Goal: Contribute content: Add original content to the website for others to see

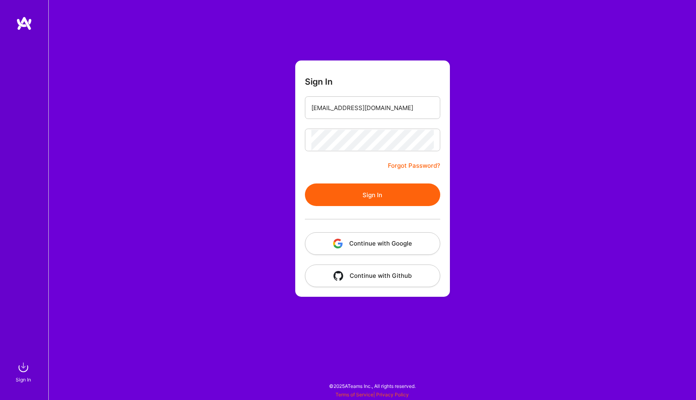
click at [355, 191] on button "Sign In" at bounding box center [372, 194] width 135 height 23
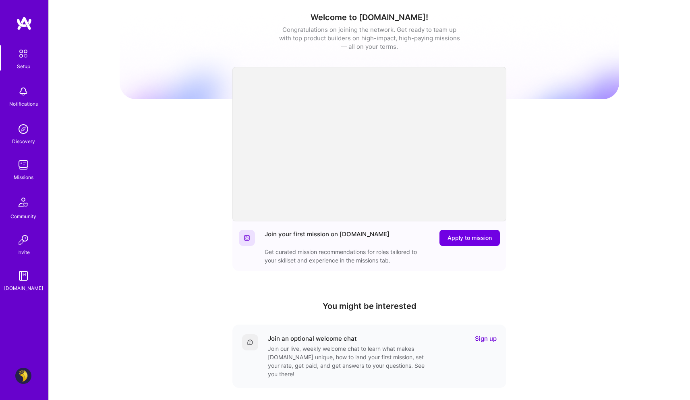
click at [20, 378] on img at bounding box center [23, 375] width 16 height 16
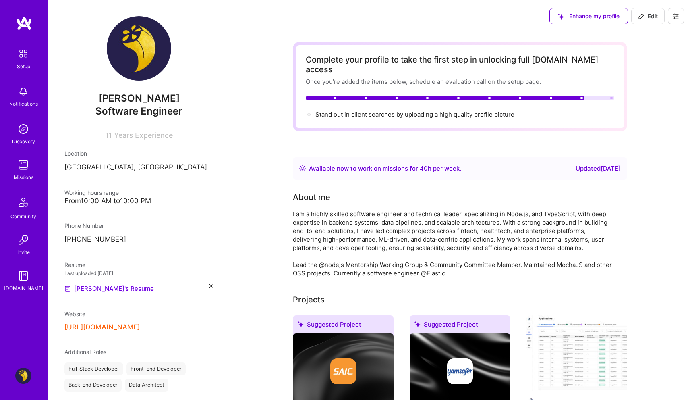
click at [650, 13] on span "Edit" at bounding box center [648, 16] width 20 height 8
select select "AE"
select select "Right Now"
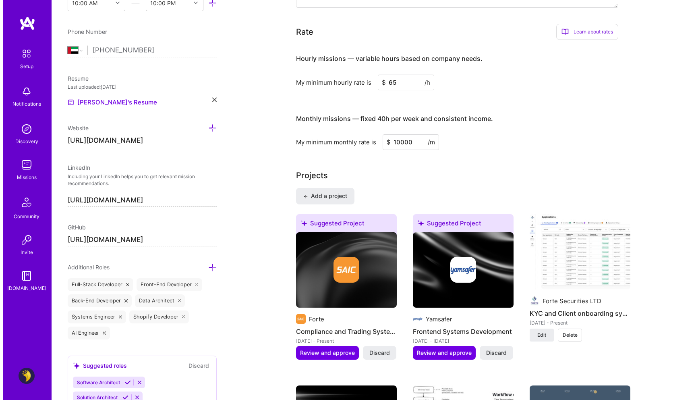
scroll to position [474, 0]
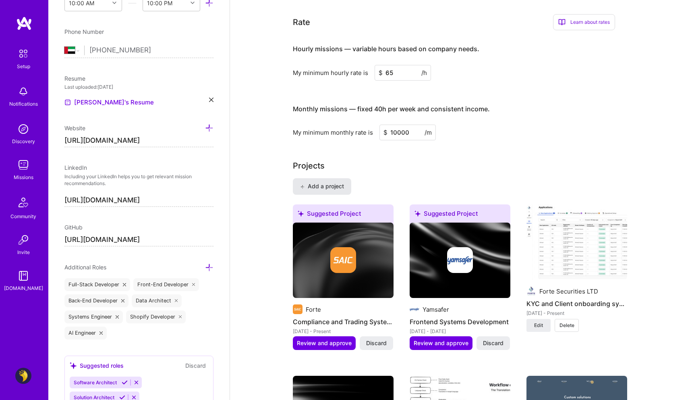
click at [336, 182] on span "Add a project" at bounding box center [322, 186] width 44 height 8
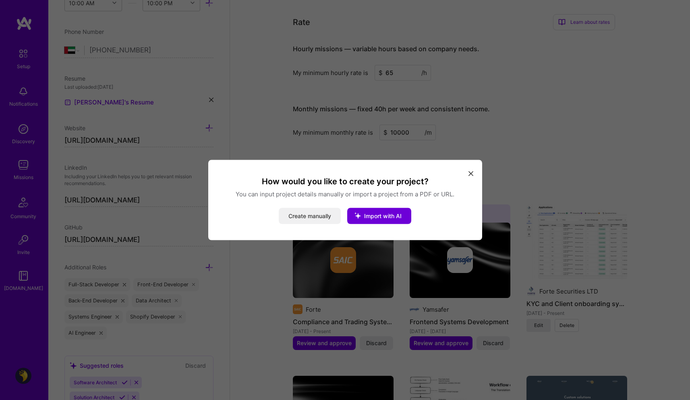
click at [319, 218] on button "Create manually" at bounding box center [310, 216] width 62 height 16
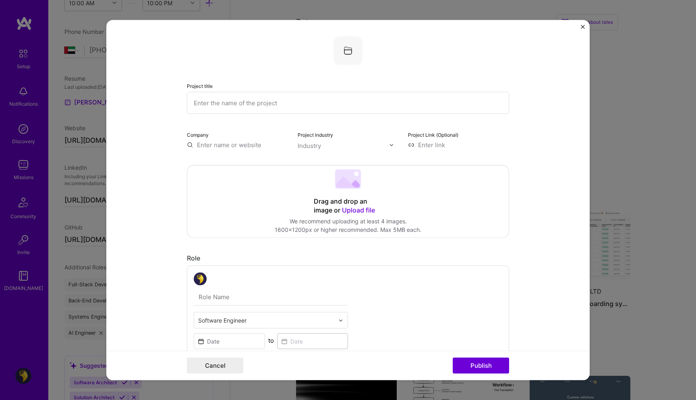
click at [257, 102] on input "text" at bounding box center [348, 103] width 322 height 22
paste input "GreenCheck"
type input "GreenCheck - AI Developer Tooling"
click at [250, 145] on input "text" at bounding box center [237, 145] width 101 height 8
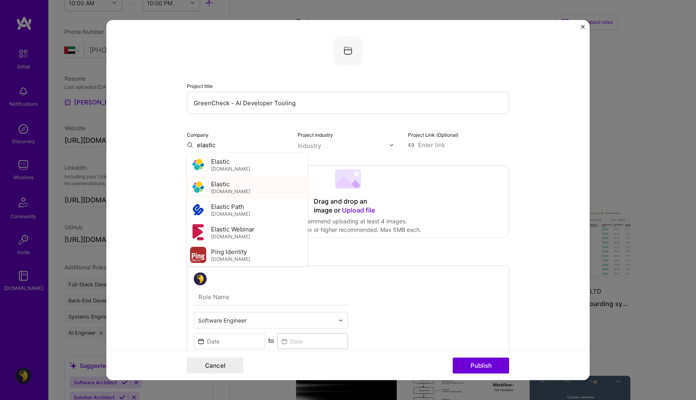
click at [243, 181] on div "Elastic [DOMAIN_NAME]" at bounding box center [247, 187] width 121 height 23
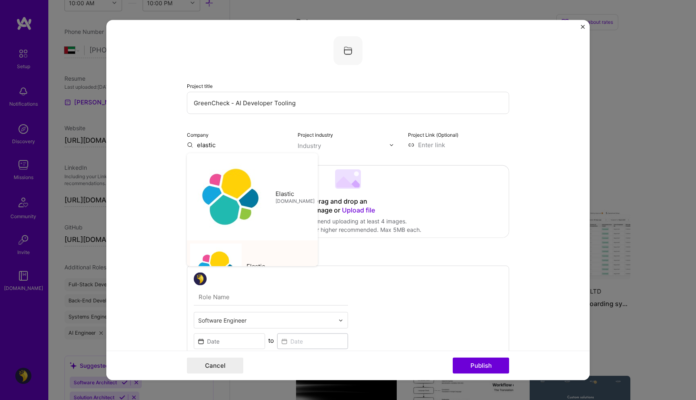
type input "Elastic"
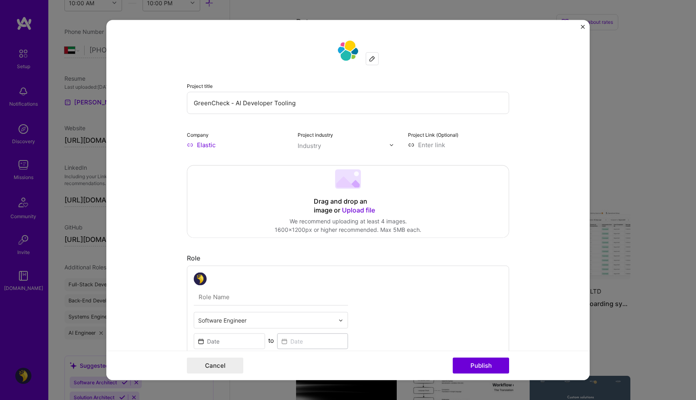
click at [312, 141] on div "Industry" at bounding box center [309, 145] width 23 height 8
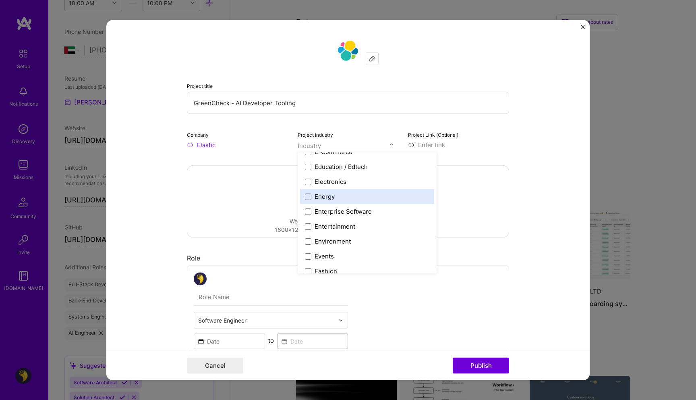
scroll to position [727, 0]
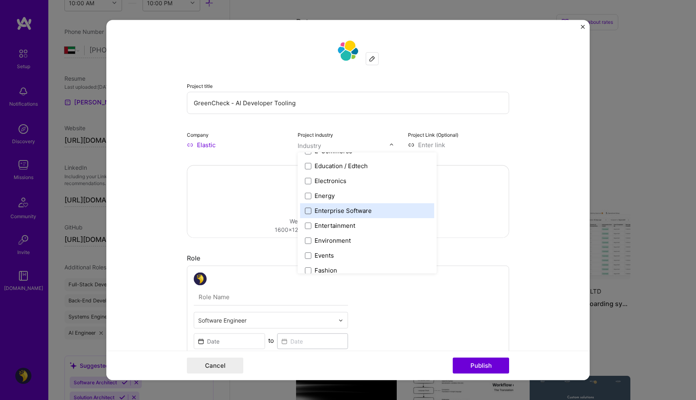
click at [305, 212] on span at bounding box center [308, 210] width 6 height 6
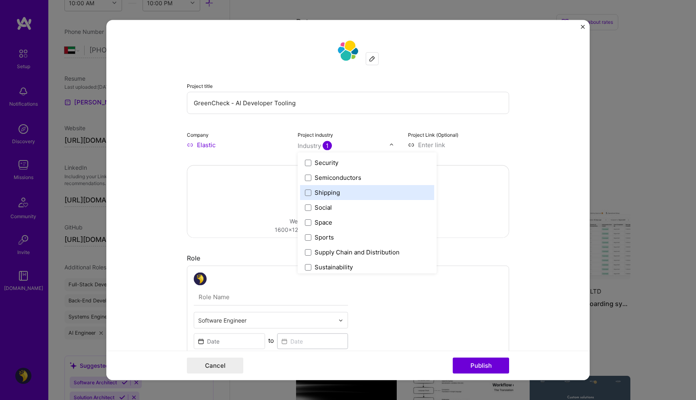
scroll to position [1673, 0]
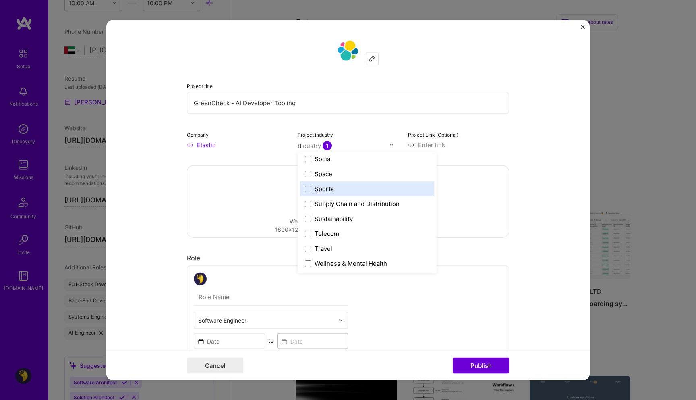
type input "da"
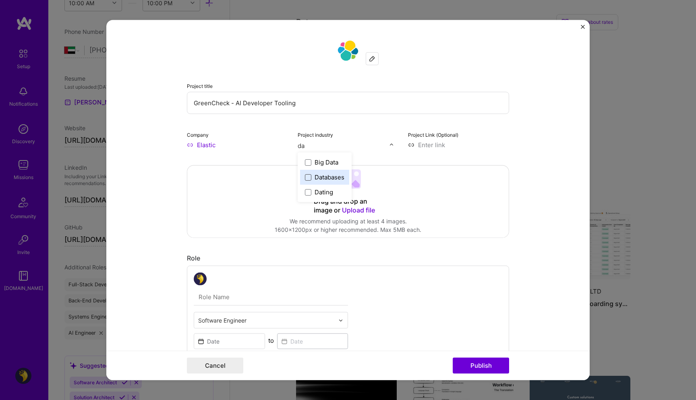
click at [305, 177] on span at bounding box center [308, 177] width 6 height 6
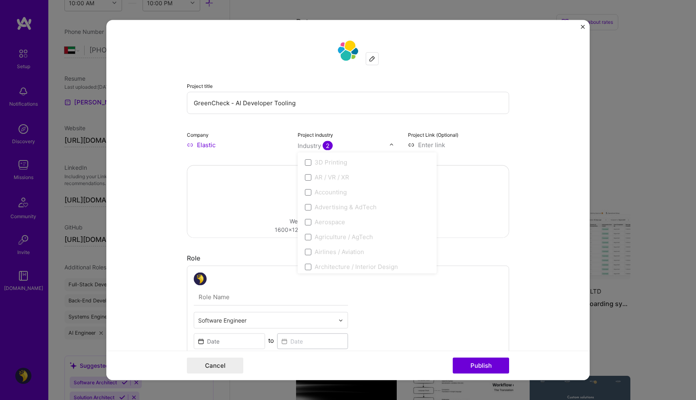
click at [524, 154] on form "Project title GreenCheck - AI Developer Tooling Company Elastic Project industr…" at bounding box center [348, 200] width 484 height 360
click at [440, 145] on input at bounding box center [458, 145] width 101 height 8
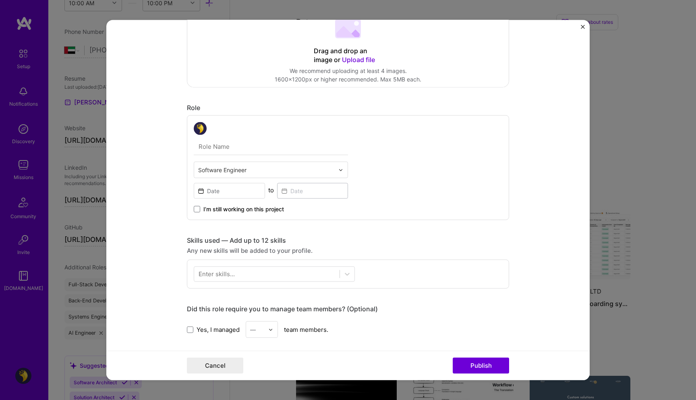
scroll to position [152, 0]
click at [254, 146] on input "text" at bounding box center [271, 145] width 154 height 17
paste input "AI Project Lead"
type input "AI Project Lead"
click at [255, 162] on div "Software Engineer" at bounding box center [266, 168] width 144 height 16
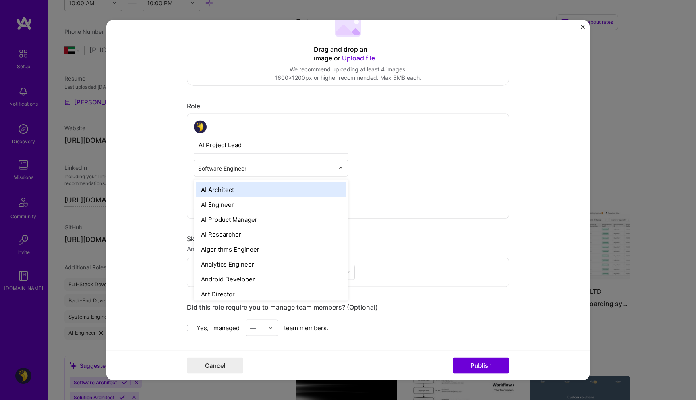
click at [394, 160] on div "AI Project Lead option AI Architect focused, 1 of 70. 69 results available. Use…" at bounding box center [348, 166] width 322 height 105
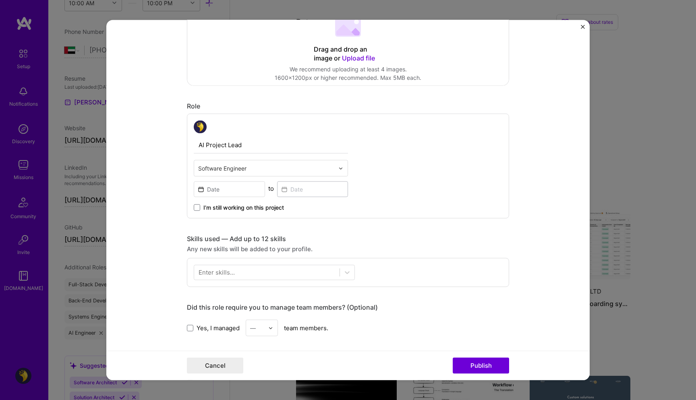
click at [203, 208] on span "I’m still working on this project" at bounding box center [243, 207] width 81 height 8
click at [0, 0] on input "I’m still working on this project" at bounding box center [0, 0] width 0 height 0
click at [227, 190] on input at bounding box center [229, 189] width 71 height 16
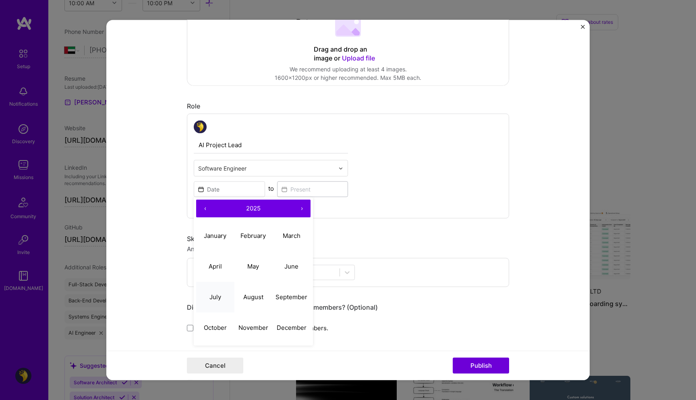
click at [218, 297] on button "July" at bounding box center [215, 296] width 38 height 31
type input "[DATE]"
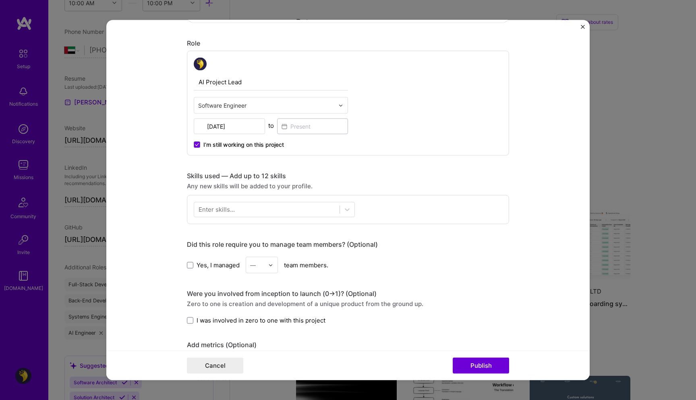
scroll to position [216, 0]
click at [285, 211] on div at bounding box center [266, 207] width 145 height 13
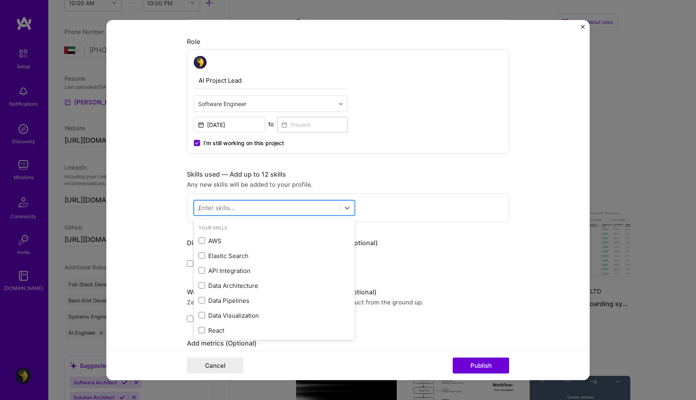
type input "AI"
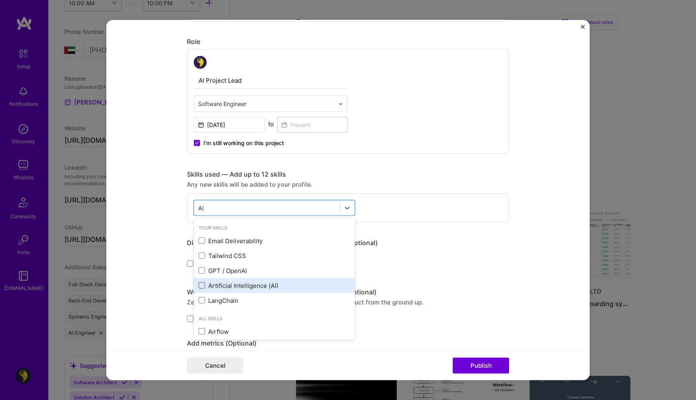
click at [199, 284] on span at bounding box center [202, 285] width 6 height 6
click at [0, 0] on input "checkbox" at bounding box center [0, 0] width 0 height 0
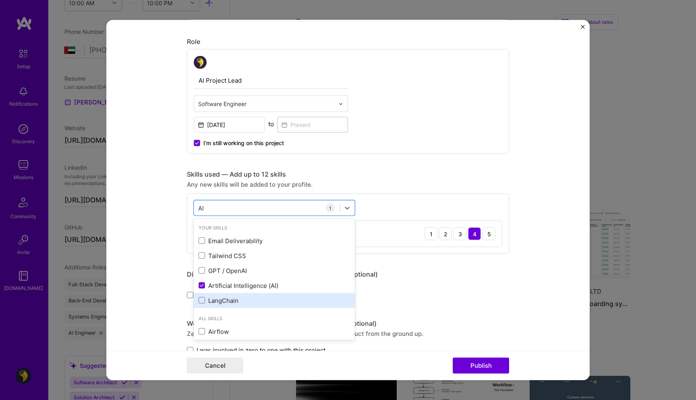
click at [203, 301] on div "LangChain" at bounding box center [275, 300] width 152 height 8
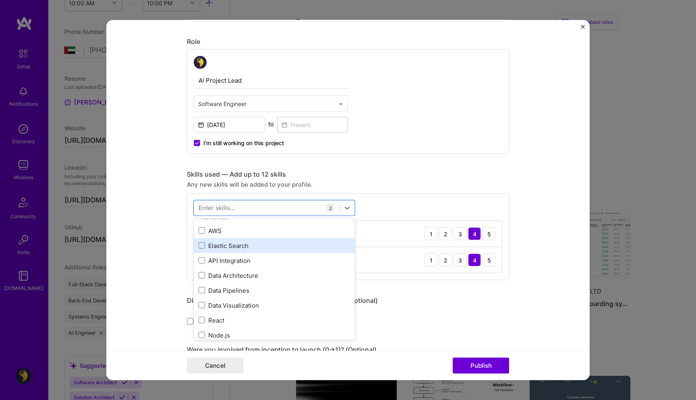
scroll to position [0, 0]
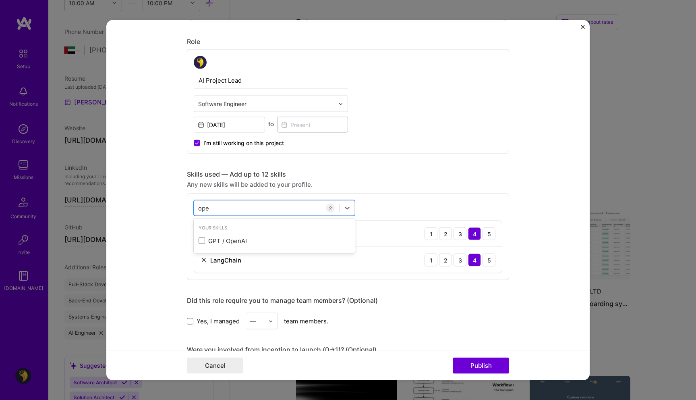
type input "open"
click at [199, 241] on span at bounding box center [202, 240] width 6 height 6
click at [0, 0] on input "checkbox" at bounding box center [0, 0] width 0 height 0
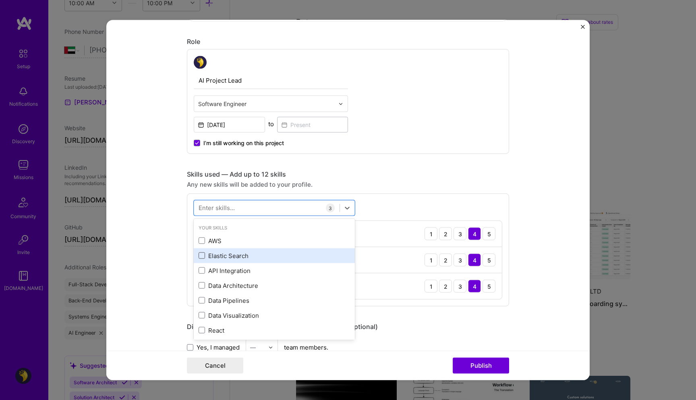
click at [199, 255] on span at bounding box center [202, 255] width 6 height 6
click at [0, 0] on input "checkbox" at bounding box center [0, 0] width 0 height 0
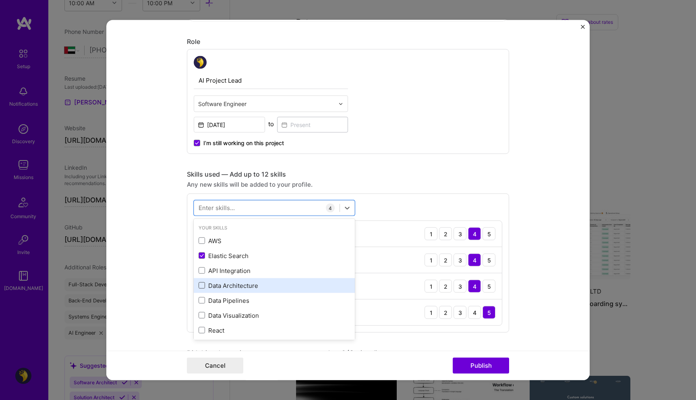
click at [199, 286] on span at bounding box center [202, 285] width 6 height 6
click at [0, 0] on input "checkbox" at bounding box center [0, 0] width 0 height 0
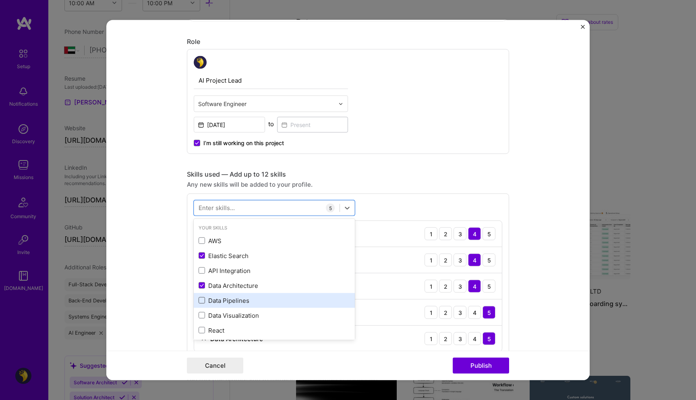
click at [199, 302] on span at bounding box center [202, 300] width 6 height 6
click at [0, 0] on input "checkbox" at bounding box center [0, 0] width 0 height 0
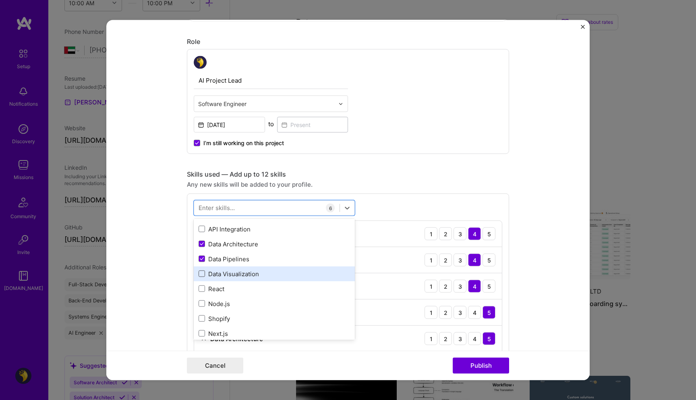
scroll to position [42, 0]
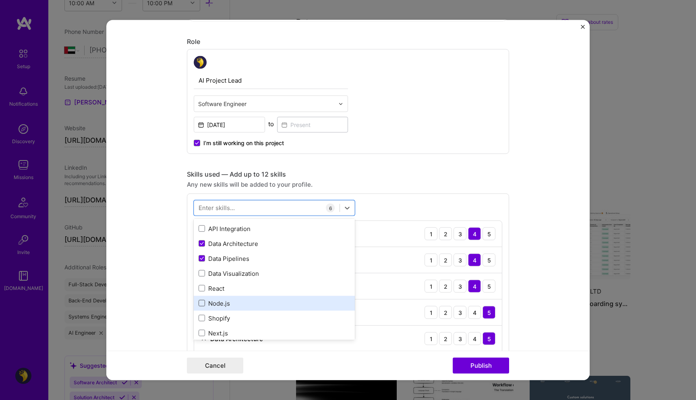
click at [200, 303] on span at bounding box center [202, 303] width 6 height 6
click at [0, 0] on input "checkbox" at bounding box center [0, 0] width 0 height 0
type input "a"
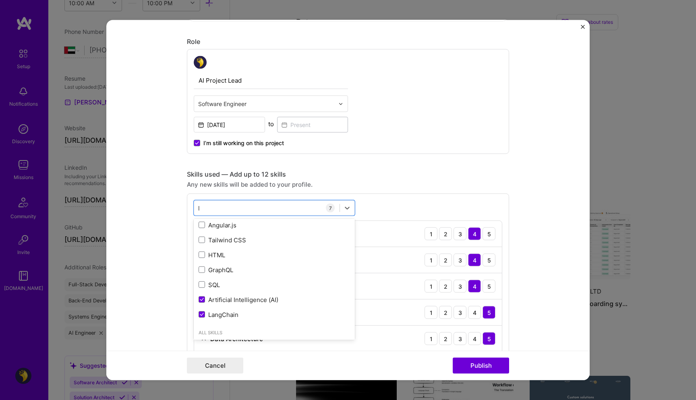
scroll to position [0, 0]
type input "lang"
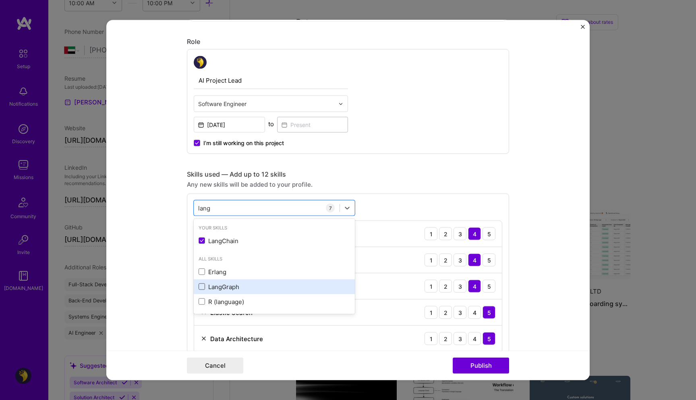
click at [199, 284] on span at bounding box center [202, 286] width 6 height 6
click at [0, 0] on input "checkbox" at bounding box center [0, 0] width 0 height 0
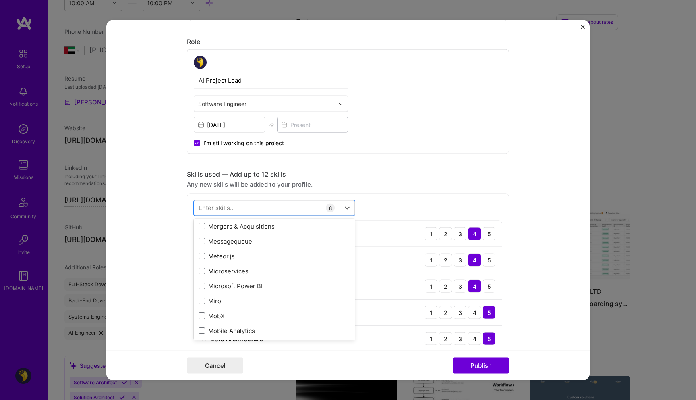
scroll to position [3357, 0]
click at [164, 319] on form "Project title GreenCheck - AI Developer Tooling Company Elastic Project industr…" at bounding box center [348, 200] width 484 height 360
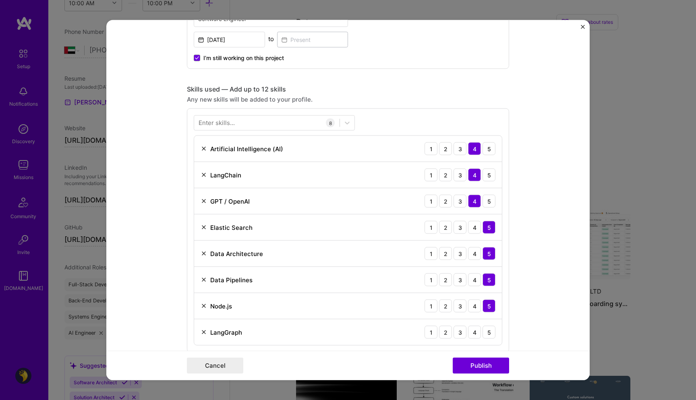
scroll to position [304, 0]
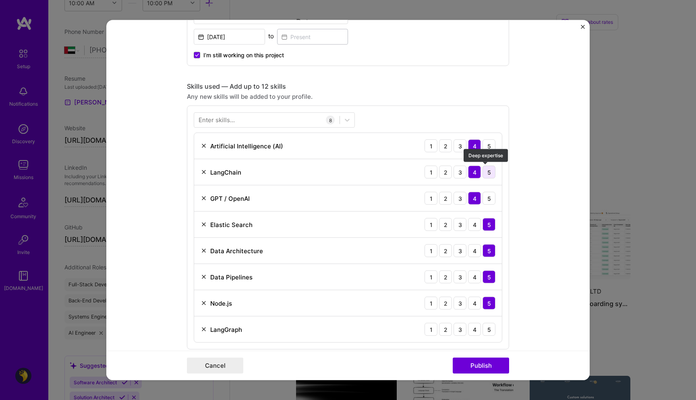
click at [488, 172] on div "5" at bounding box center [489, 172] width 13 height 13
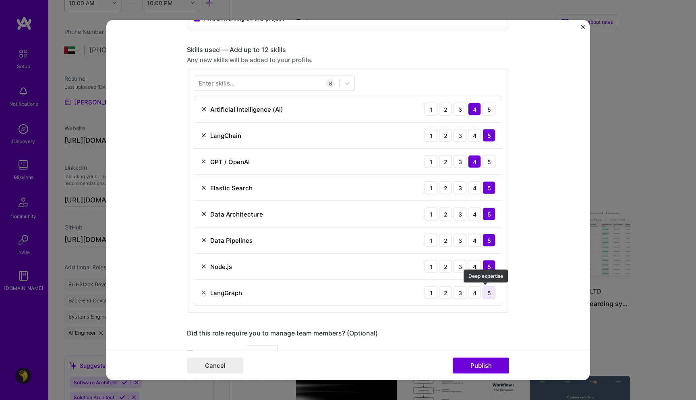
click at [485, 292] on div "5" at bounding box center [489, 292] width 13 height 13
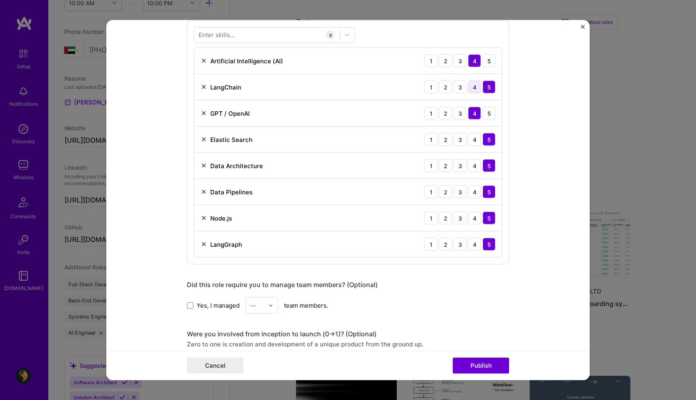
scroll to position [390, 0]
click at [483, 113] on div "5" at bounding box center [489, 112] width 13 height 13
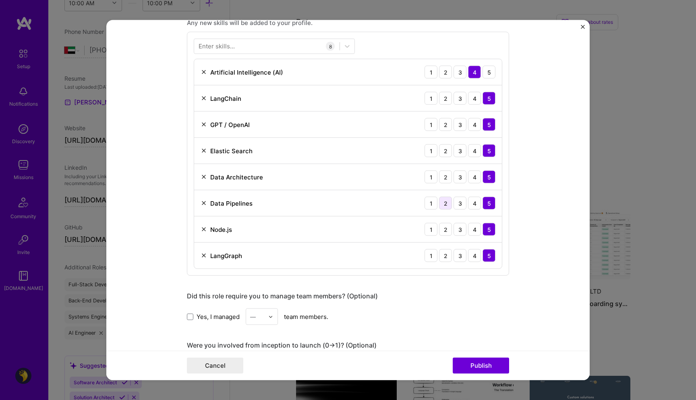
scroll to position [373, 0]
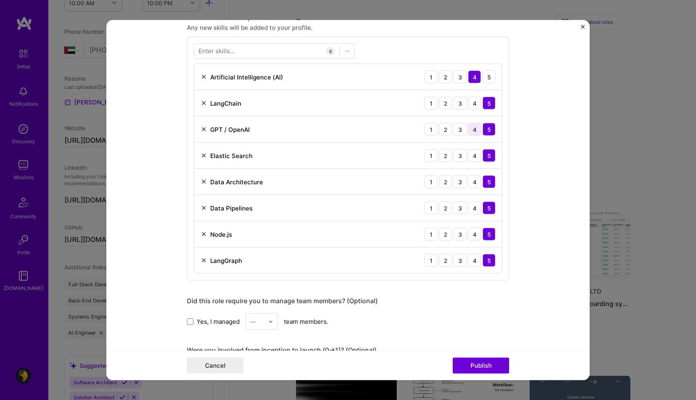
click at [472, 134] on div "4" at bounding box center [474, 129] width 13 height 13
click at [485, 131] on div "5" at bounding box center [489, 129] width 13 height 13
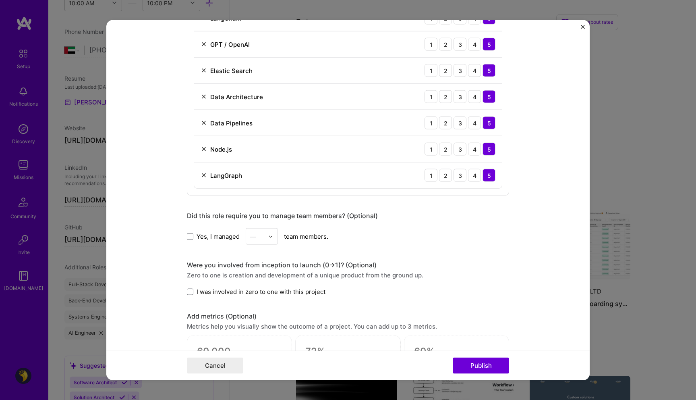
scroll to position [457, 0]
click at [188, 237] on span at bounding box center [190, 237] width 6 height 6
click at [0, 0] on input "Yes, I managed" at bounding box center [0, 0] width 0 height 0
click at [255, 237] on input "text" at bounding box center [257, 237] width 14 height 8
click at [255, 277] on div "2" at bounding box center [261, 273] width 27 height 15
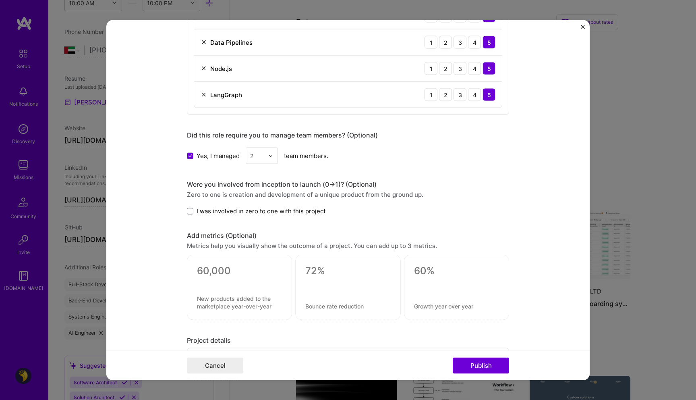
scroll to position [538, 0]
click at [187, 212] on span at bounding box center [190, 211] width 6 height 6
click at [0, 0] on input "I was involved in zero to one with this project" at bounding box center [0, 0] width 0 height 0
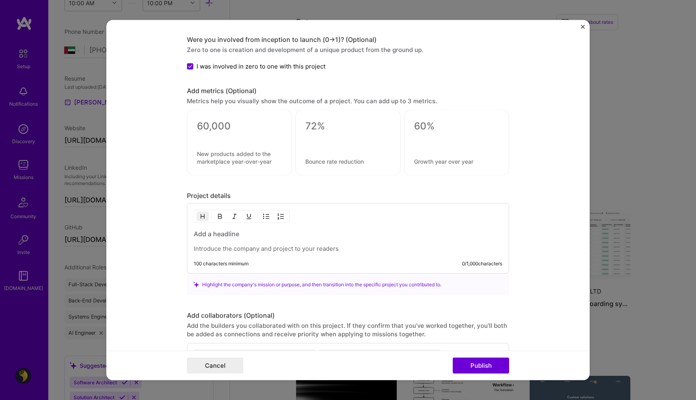
scroll to position [683, 0]
click at [246, 238] on h3 at bounding box center [348, 234] width 309 height 9
click at [330, 249] on p at bounding box center [348, 249] width 309 height 8
paste div
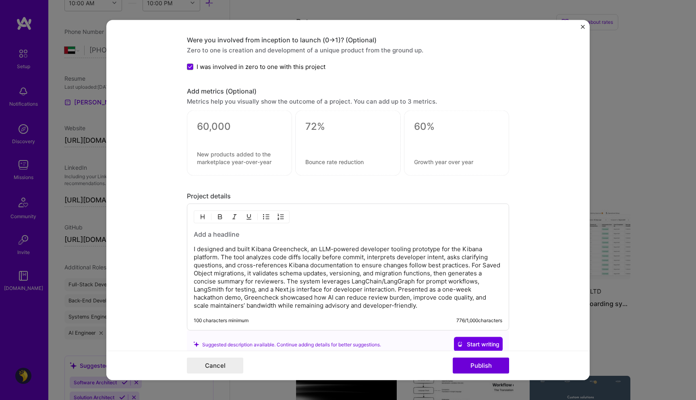
click at [266, 239] on h3 at bounding box center [348, 234] width 309 height 9
click at [260, 252] on p "I designed and built Kibana Greencheck, an LLM-powered developer tooling protot…" at bounding box center [348, 277] width 309 height 64
click at [245, 234] on h3 "GreenCheck" at bounding box center [348, 234] width 309 height 9
click at [289, 243] on div "GreenCheck I designed and built Greencheck, an LLM-powered developer tooling pr…" at bounding box center [348, 270] width 309 height 80
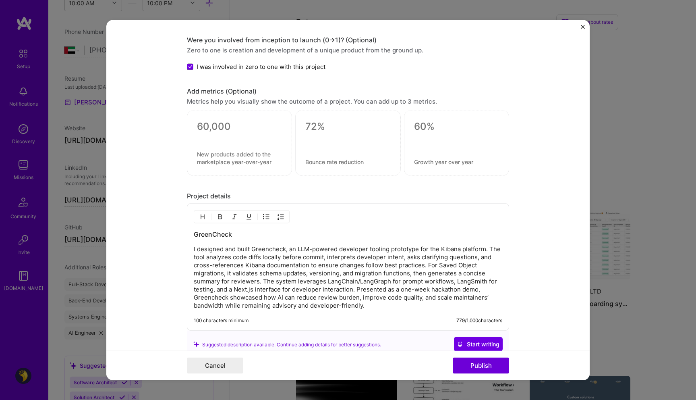
click at [267, 234] on h3 "GreenCheck" at bounding box center [348, 234] width 309 height 9
click at [200, 236] on h3 "AI GreenCheck" at bounding box center [348, 234] width 309 height 9
click at [213, 255] on p "I designed and built Greencheck, an LLM-powered developer tooling prototype for…" at bounding box center [348, 277] width 309 height 64
click at [274, 249] on p "I designed and built Greencheck, an LLM-powered developer tooling prototype for…" at bounding box center [348, 277] width 309 height 64
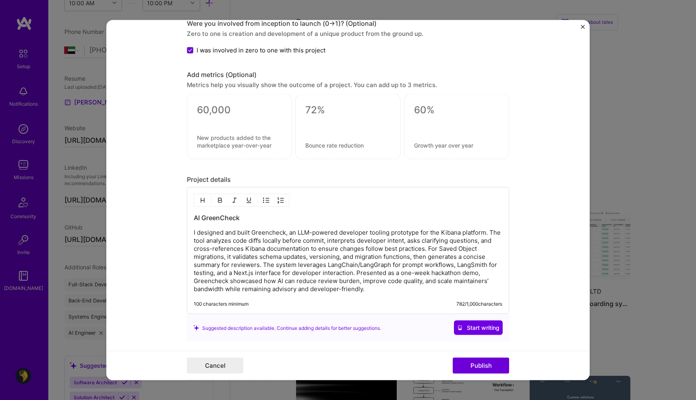
scroll to position [710, 0]
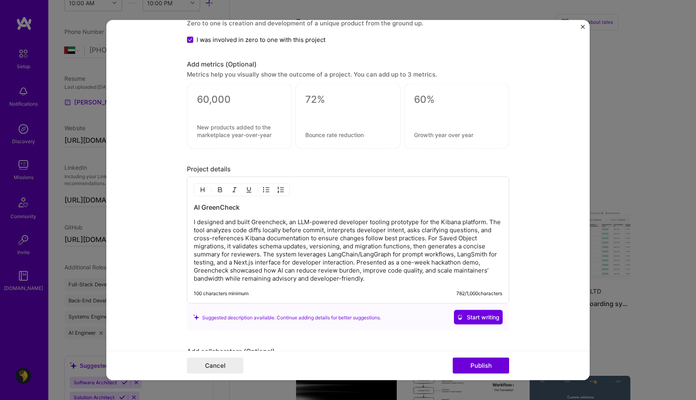
click at [444, 222] on p "I designed and built Greencheck, an LLM-powered developer tooling prototype for…" at bounding box center [348, 250] width 309 height 64
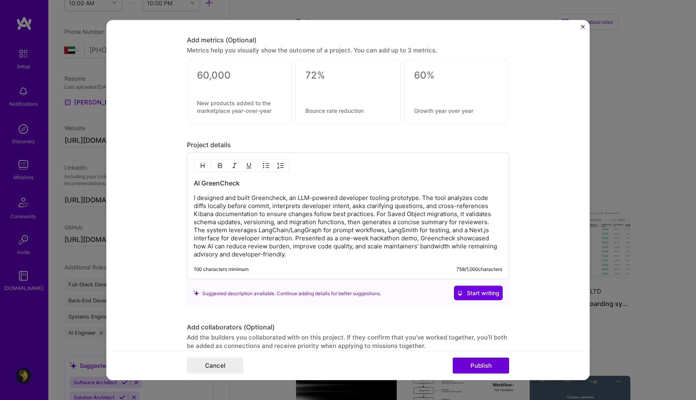
scroll to position [748, 0]
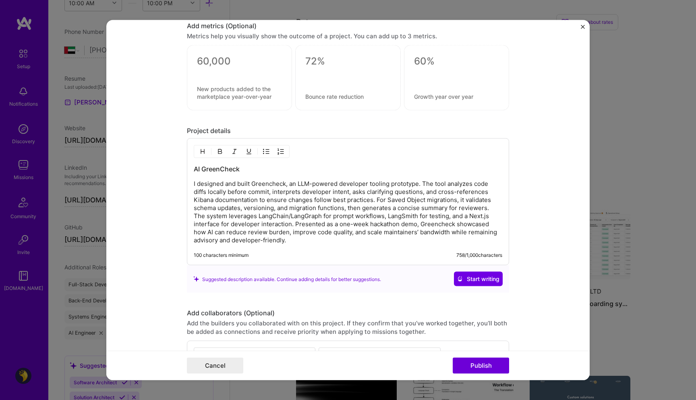
click at [222, 204] on p "I designed and built Greencheck, an LLM-powered developer tooling prototype. Th…" at bounding box center [348, 212] width 309 height 64
click at [244, 203] on p "I designed and built Greencheck, an LLM-powered developer tooling prototype. Th…" at bounding box center [348, 212] width 309 height 64
click at [303, 199] on p "I designed and built Greencheck, an LLM-powered developer tooling prototype. Th…" at bounding box center [348, 212] width 309 height 64
click at [355, 198] on p "I designed and built Greencheck, an LLM-powered developer tooling prototype. Th…" at bounding box center [348, 212] width 309 height 64
click at [371, 199] on p "I designed and built Greencheck, an LLM-powered developer tooling prototype. Th…" at bounding box center [348, 212] width 309 height 64
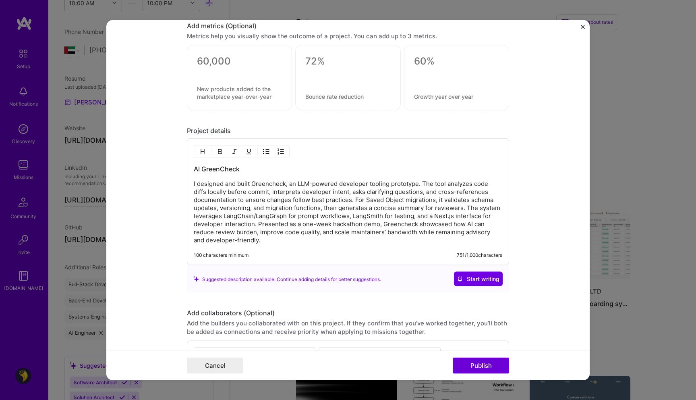
click at [321, 242] on p "I designed and built Greencheck, an LLM-powered developer tooling prototype. Th…" at bounding box center [348, 212] width 309 height 64
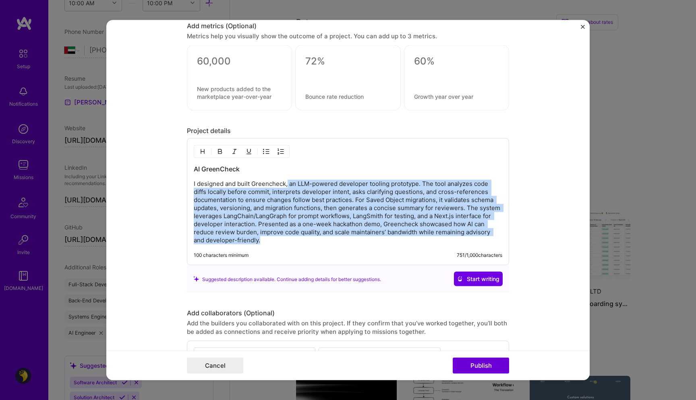
click at [285, 182] on p "I designed and built Greencheck, an LLM-powered developer tooling prototype. Th…" at bounding box center [348, 212] width 309 height 64
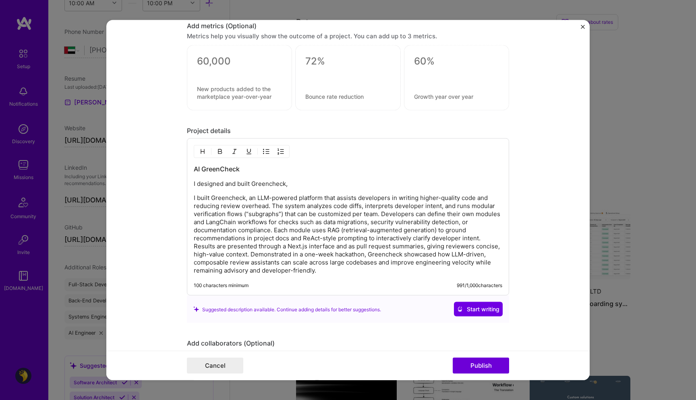
click at [271, 199] on p "I built Greencheck, an LLM-powered platform that assists developers in writing …" at bounding box center [348, 234] width 309 height 81
click at [291, 198] on p "I built Greencheck, an LLM-powered platform that assists developers in writing …" at bounding box center [348, 234] width 309 height 81
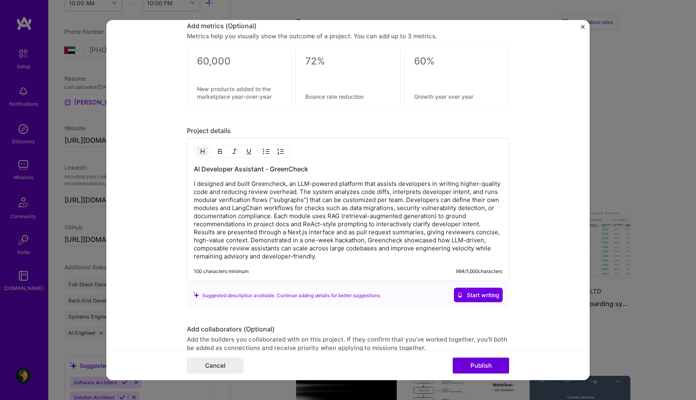
click at [290, 192] on p "I designed and built Greencheck, an LLM-powered platform that assists developer…" at bounding box center [348, 220] width 309 height 81
click at [334, 193] on p "I designed and built Greencheck, an LLM-powered platform that assists developer…" at bounding box center [348, 220] width 309 height 81
click at [276, 192] on p "I designed and built Greencheck, an LLM-powered platform that assists developer…" at bounding box center [348, 220] width 309 height 81
click at [320, 186] on p "I designed and built Greencheck, an LLM-powered platform that assists developer…" at bounding box center [348, 220] width 309 height 81
click at [292, 170] on h3 "AI Developer Assistant - GreenCheck" at bounding box center [348, 168] width 309 height 9
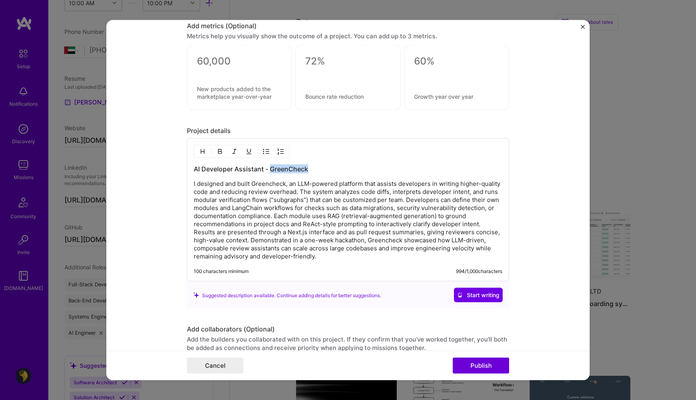
click at [292, 170] on h3 "AI Developer Assistant - GreenCheck" at bounding box center [348, 168] width 309 height 9
click at [228, 168] on h3 "GreenCheck AI Developer Assistant" at bounding box center [348, 168] width 309 height 9
click at [298, 193] on p "I designed and built Greencheck, an LLM-powered platform that assists developer…" at bounding box center [348, 220] width 309 height 81
click at [294, 186] on p "I designed and built Greencheck, an LLM-powered platform that assists developer…" at bounding box center [348, 220] width 309 height 81
click at [293, 210] on p "I designed and built Greencheck, an LLM-powered platform that assists developer…" at bounding box center [348, 220] width 309 height 81
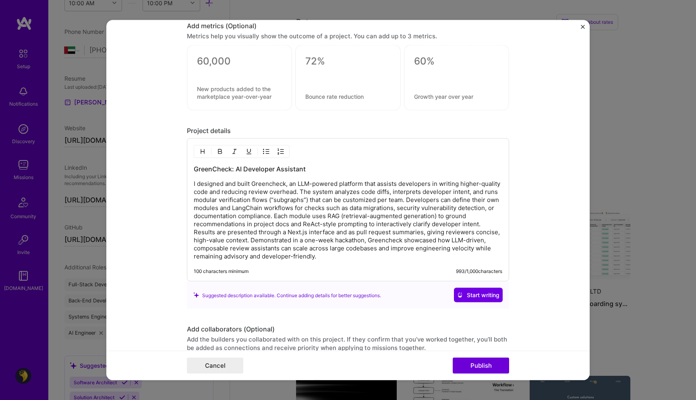
click at [395, 203] on p "I designed and built Greencheck, an LLM-powered platform that assists developer…" at bounding box center [348, 220] width 309 height 81
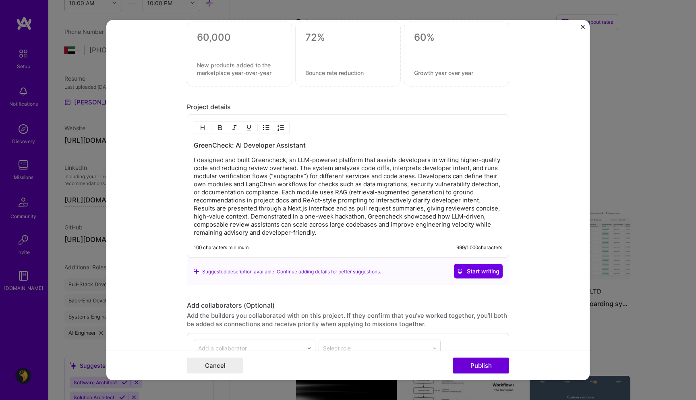
scroll to position [773, 0]
click at [322, 221] on p "I designed and built Greencheck, an LLM-powered platform that assists developer…" at bounding box center [348, 195] width 309 height 81
click at [390, 216] on p "I designed and built Greencheck, an LLM-powered platform that assists developer…" at bounding box center [348, 195] width 309 height 81
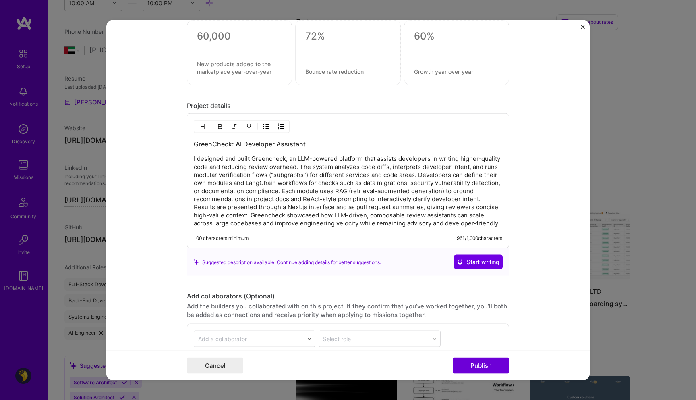
click at [334, 217] on p "I designed and built Greencheck, an LLM-powered platform that assists developer…" at bounding box center [348, 191] width 309 height 73
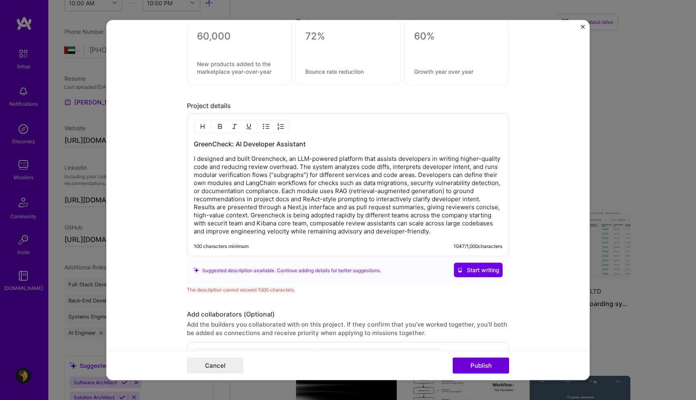
click at [330, 224] on p "I designed and built Greencheck, an LLM-powered platform that assists developer…" at bounding box center [348, 195] width 309 height 81
click at [419, 225] on p "I designed and built Greencheck, an LLM-powered platform that assists developer…" at bounding box center [348, 195] width 309 height 81
click at [344, 223] on p "I designed and built Greencheck, an LLM-powered platform that assists developer…" at bounding box center [348, 195] width 309 height 81
click at [337, 231] on p "I designed and built Greencheck, an LLM-powered platform that assists developer…" at bounding box center [348, 195] width 309 height 81
click at [372, 220] on p "I designed and built Greencheck, an LLM-powered platform that assists developer…" at bounding box center [348, 195] width 309 height 81
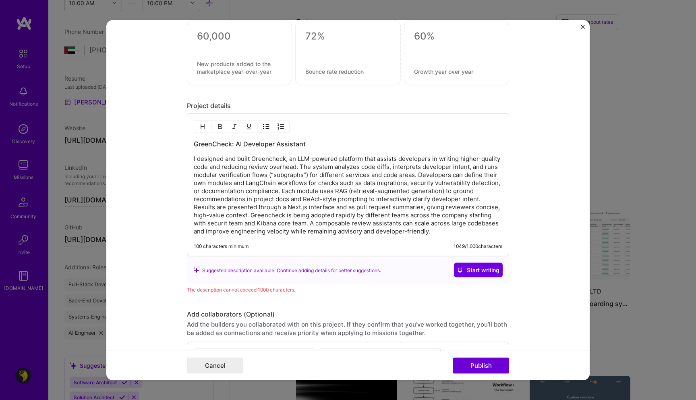
click at [378, 226] on p "I designed and built Greencheck, an LLM-powered platform that assists developer…" at bounding box center [348, 195] width 309 height 81
click at [388, 230] on p at bounding box center [348, 195] width 309 height 81
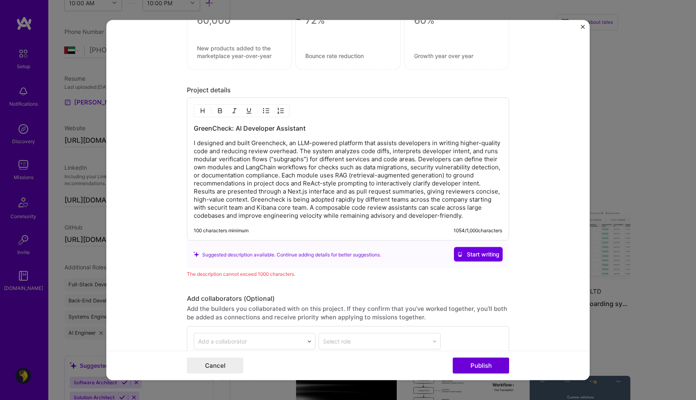
click at [388, 214] on p at bounding box center [348, 179] width 309 height 81
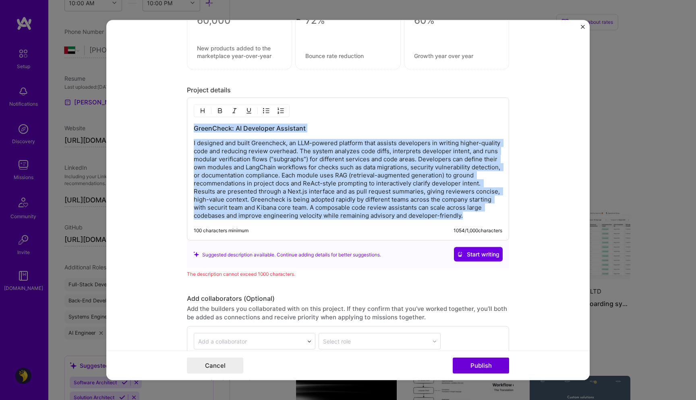
copy div "LoremIpsum: DO Sitametco Adipiscin E seddoeiu tem incid Utlaboreet, do MAG-aliq…"
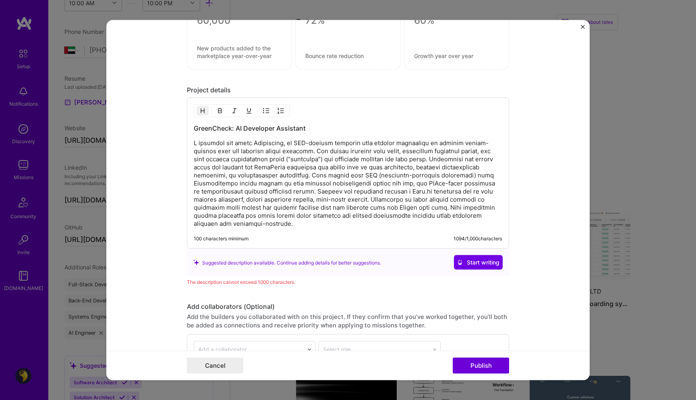
click at [249, 156] on p at bounding box center [348, 183] width 309 height 89
click at [428, 158] on p at bounding box center [348, 183] width 309 height 89
click at [246, 172] on p at bounding box center [348, 183] width 309 height 89
click at [263, 171] on p at bounding box center [348, 183] width 309 height 89
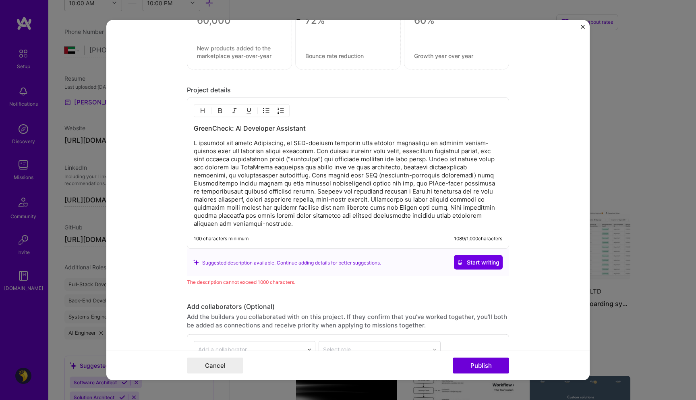
click at [259, 169] on p at bounding box center [348, 183] width 309 height 89
click at [275, 174] on p at bounding box center [348, 183] width 309 height 89
click at [274, 195] on p at bounding box center [348, 183] width 309 height 89
click at [305, 205] on p at bounding box center [348, 183] width 309 height 89
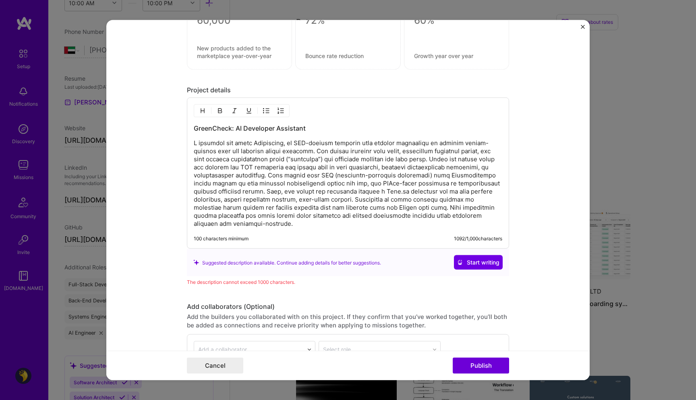
click at [232, 201] on p at bounding box center [348, 183] width 309 height 89
click at [267, 225] on p at bounding box center [348, 183] width 309 height 89
click at [251, 208] on p at bounding box center [348, 183] width 309 height 89
click at [280, 204] on p at bounding box center [348, 183] width 309 height 89
click at [280, 212] on p at bounding box center [348, 183] width 309 height 89
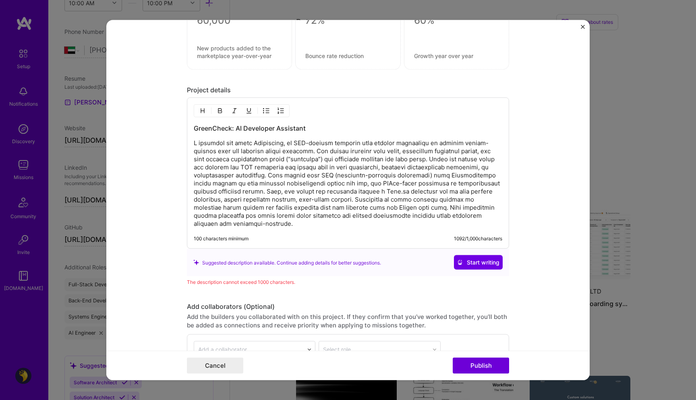
click at [264, 220] on p at bounding box center [348, 183] width 309 height 89
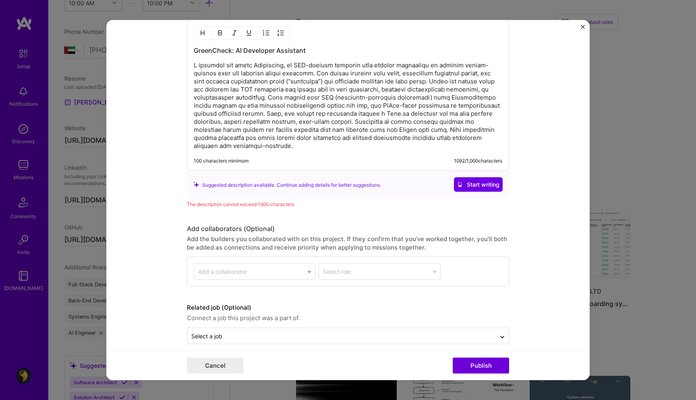
scroll to position [871, 0]
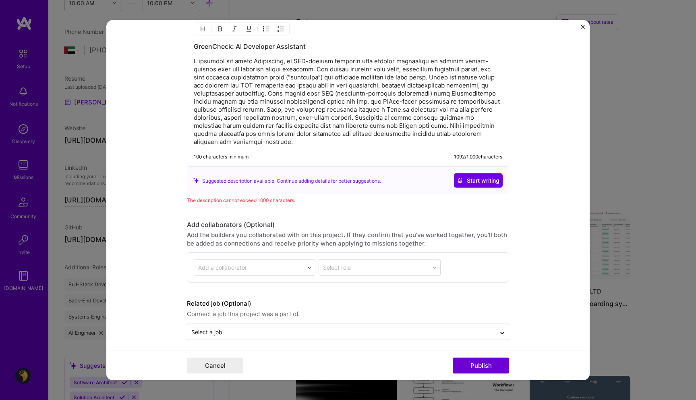
click at [260, 265] on input "text" at bounding box center [249, 267] width 102 height 8
click at [322, 225] on div "Add collaborators (Optional)" at bounding box center [348, 224] width 322 height 8
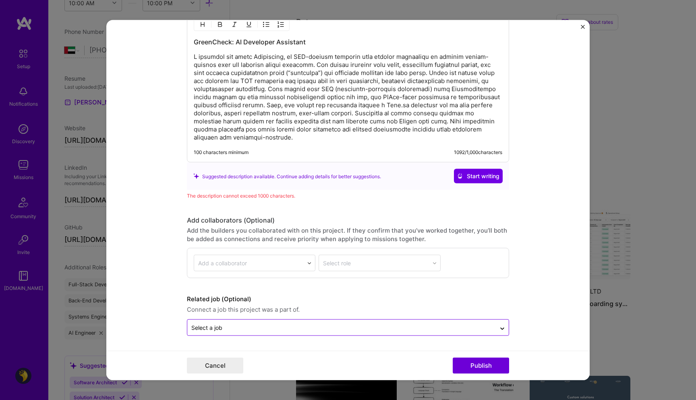
click at [248, 334] on div "Select a job" at bounding box center [341, 328] width 309 height 16
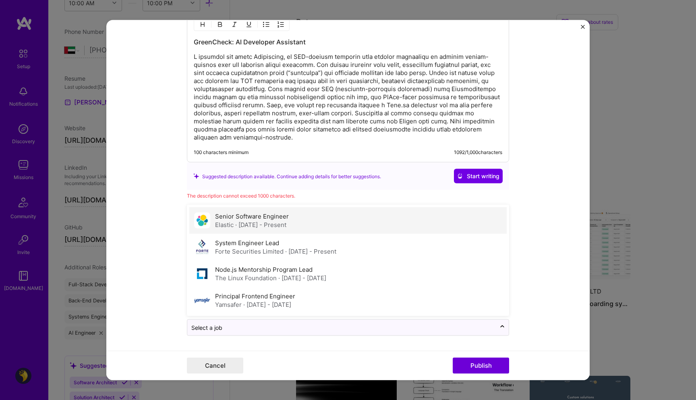
click at [261, 225] on span "· [DATE] - Present" at bounding box center [260, 225] width 51 height 8
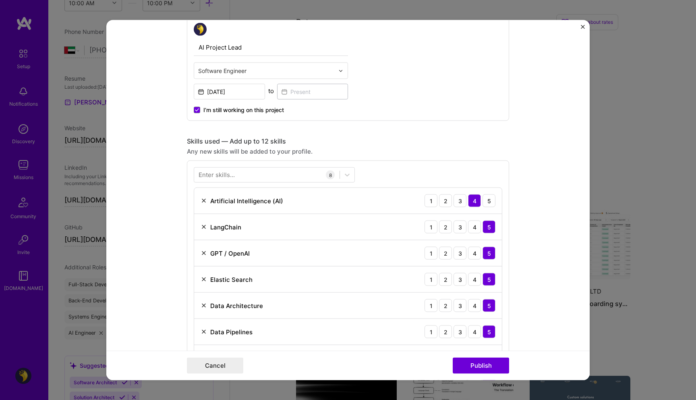
scroll to position [0, 0]
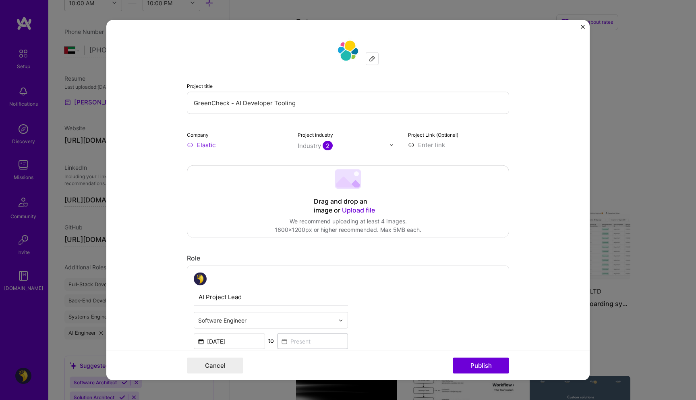
click at [232, 104] on input "GreenCheck - AI Developer Tooling" at bounding box center [348, 103] width 322 height 22
paste input "GreenCheck -"
type input "AI Developer Tooling - GreenCheck"
click at [471, 365] on button "Publish" at bounding box center [481, 365] width 56 height 16
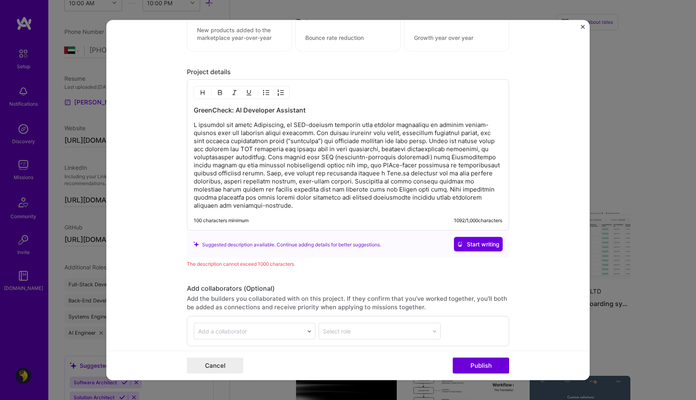
scroll to position [855, 0]
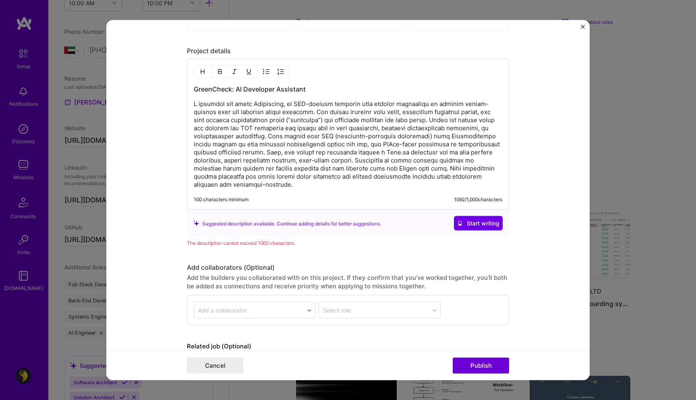
click at [325, 181] on p at bounding box center [348, 144] width 309 height 89
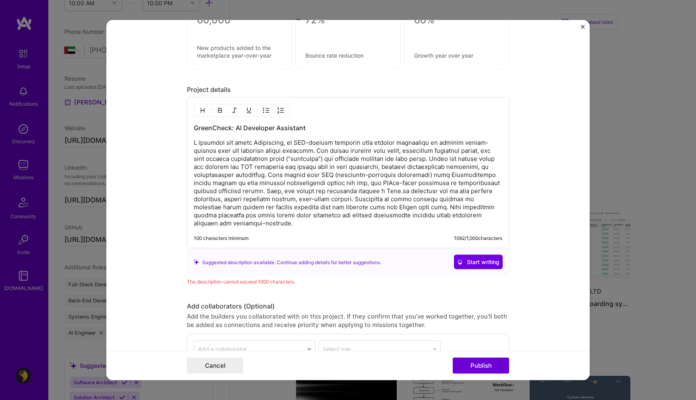
click at [303, 208] on p at bounding box center [348, 183] width 309 height 89
click at [255, 141] on p at bounding box center [348, 183] width 309 height 89
click at [305, 173] on p at bounding box center [348, 183] width 309 height 89
click at [340, 144] on p at bounding box center [348, 183] width 309 height 89
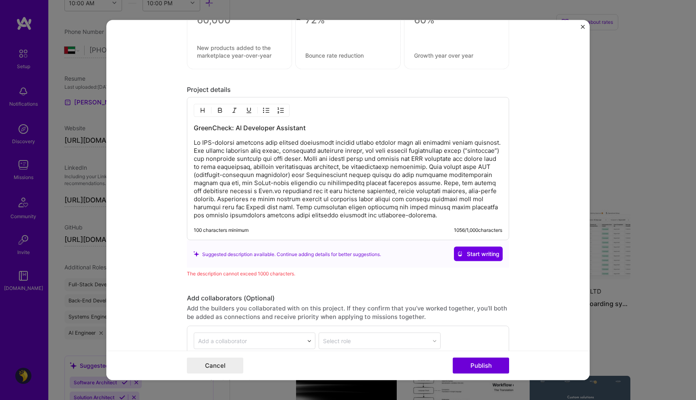
click at [357, 143] on p at bounding box center [348, 179] width 309 height 81
click at [359, 160] on p at bounding box center [348, 179] width 309 height 81
click at [226, 160] on p at bounding box center [348, 179] width 309 height 81
click at [455, 158] on p "An LLM-powered platform that assists developers writing higher quality code and…" at bounding box center [348, 179] width 309 height 81
click at [227, 165] on p "An LLM-powered platform that assists developers writing higher quality code and…" at bounding box center [348, 179] width 309 height 81
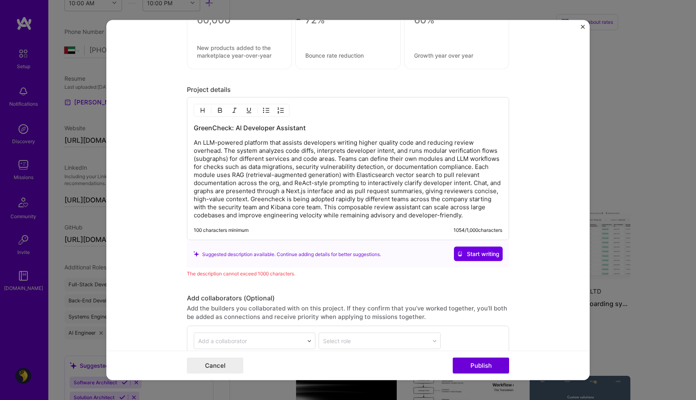
click at [232, 178] on p "An LLM-powered platform that assists developers writing higher quality code and…" at bounding box center [348, 179] width 309 height 81
click at [243, 175] on p "An LLM-powered platform that assists developers writing higher quality code and…" at bounding box center [348, 179] width 309 height 81
click at [338, 176] on p "An LLM-powered platform that assists developers writing higher quality code and…" at bounding box center [348, 179] width 309 height 81
click at [368, 202] on p "An LLM-powered platform that assists developers writing higher quality code and…" at bounding box center [348, 179] width 309 height 81
click at [363, 214] on p "An LLM-powered platform that assists developers writing higher quality code and…" at bounding box center [348, 179] width 309 height 81
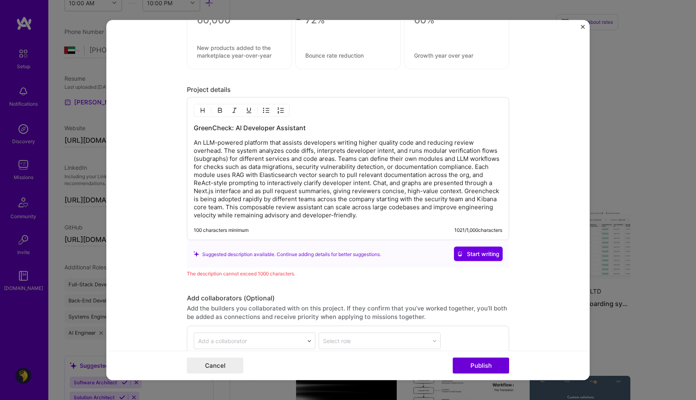
click at [401, 183] on p "An LLM-powered platform that assists developers writing higher quality code and…" at bounding box center [348, 179] width 309 height 81
click at [230, 187] on p "An LLM-powered platform that assists developers writing higher quality code and…" at bounding box center [348, 179] width 309 height 81
click at [226, 189] on p "An LLM-powered platform that assists developers writing higher quality code and…" at bounding box center [348, 179] width 309 height 81
click at [260, 193] on p "An LLM-powered platform that assists developers writing higher quality code and…" at bounding box center [348, 179] width 309 height 81
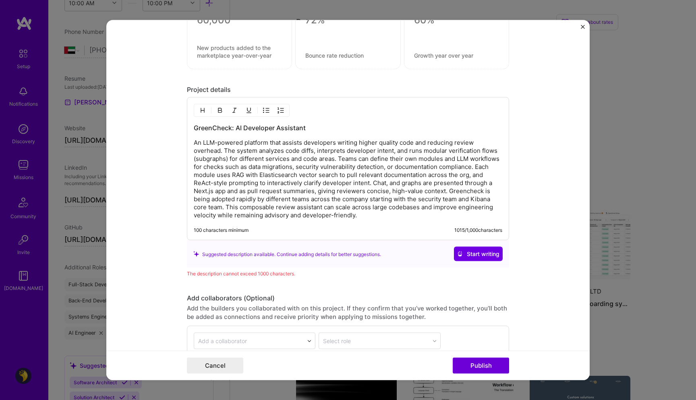
click at [355, 191] on p "An LLM-powered platform that assists developers writing higher quality code and…" at bounding box center [348, 179] width 309 height 81
click at [381, 184] on p "An LLM-powered platform that assists developers writing higher quality code and…" at bounding box center [348, 179] width 309 height 81
click at [434, 209] on p "An LLM-powered platform that assists developers writing higher quality code and…" at bounding box center [348, 179] width 309 height 81
click at [423, 195] on p "An LLM-powered platform that assists developers writing higher quality code and…" at bounding box center [348, 179] width 309 height 81
click at [414, 209] on p "An LLM-powered platform that assists developers writing higher quality code and…" at bounding box center [348, 179] width 309 height 81
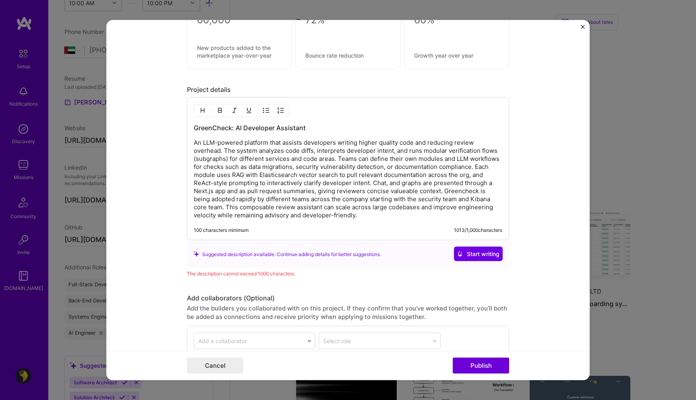
click at [429, 191] on p "An LLM-powered platform that assists developers writing higher quality code and…" at bounding box center [348, 179] width 309 height 81
click at [300, 199] on p "An LLM-powered platform that assists developers writing higher quality code and…" at bounding box center [348, 179] width 309 height 81
click at [328, 196] on p "An LLM-powered platform that assists developers writing higher quality code and…" at bounding box center [348, 179] width 309 height 81
click at [394, 201] on p "An LLM-powered platform that assists developers writing higher quality code and…" at bounding box center [348, 179] width 309 height 81
click at [241, 214] on p "An LLM-powered platform that assists developers writing higher quality code and…" at bounding box center [348, 179] width 309 height 81
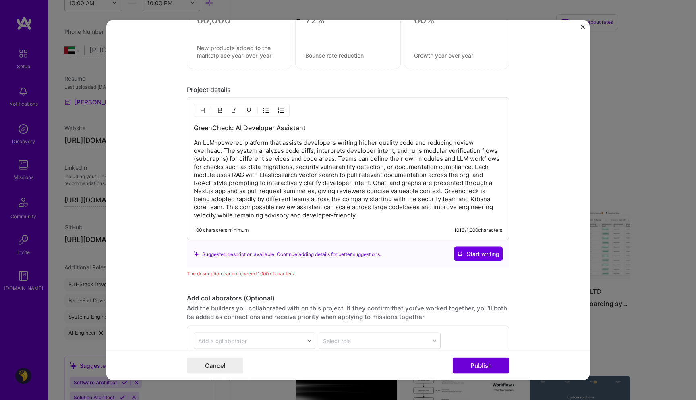
click at [241, 209] on p "An LLM-powered platform that assists developers writing higher quality code and…" at bounding box center [348, 179] width 309 height 81
click at [222, 207] on p "An LLM-powered platform that assists developers writing higher quality code and…" at bounding box center [348, 179] width 309 height 81
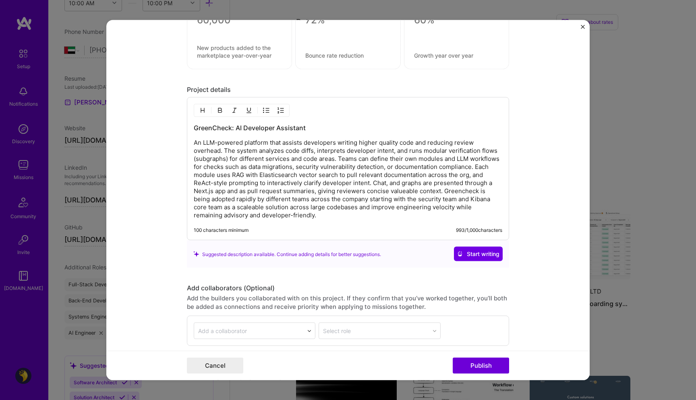
click at [354, 214] on p "An LLM-powered platform that assists developers writing higher quality code and…" at bounding box center [348, 179] width 309 height 81
click at [397, 183] on p "An LLM-powered platform that assists developers writing higher quality code and…" at bounding box center [348, 179] width 309 height 81
click at [331, 210] on p "An LLM-powered platform that assists developers writing higher quality code and…" at bounding box center [348, 179] width 309 height 81
click at [311, 218] on p "An LLM-powered platform that assists developers writing higher quality code and…" at bounding box center [348, 179] width 309 height 81
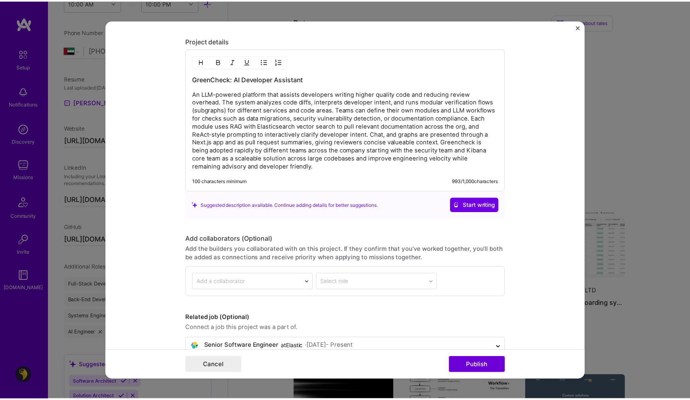
scroll to position [857, 0]
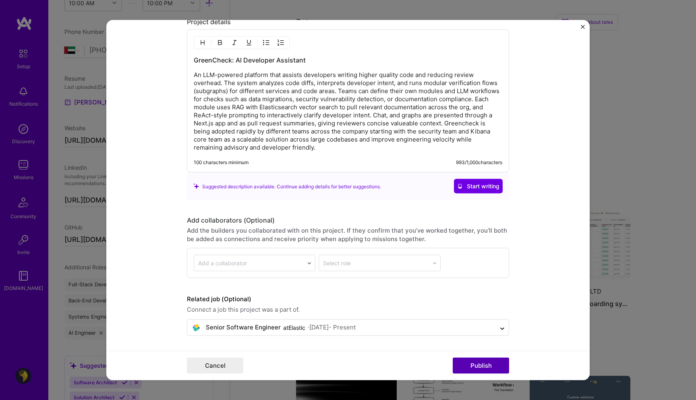
click at [484, 368] on button "Publish" at bounding box center [481, 365] width 56 height 16
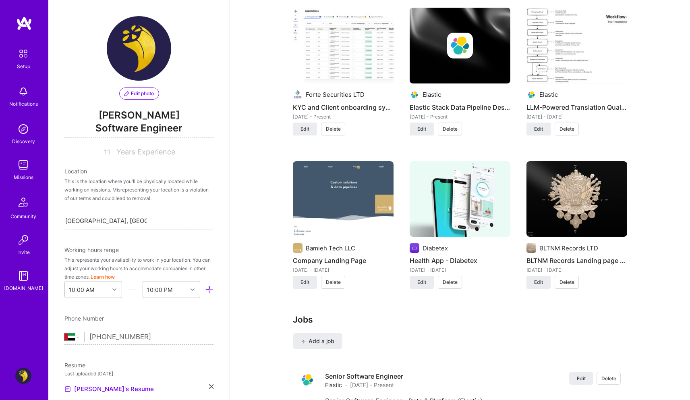
scroll to position [0, 0]
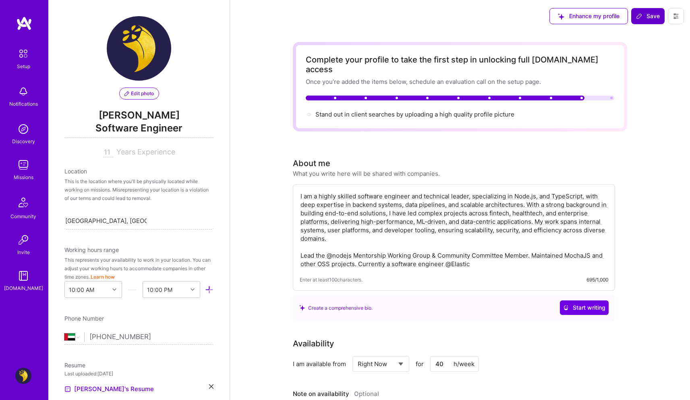
click at [644, 22] on button "Save" at bounding box center [647, 16] width 33 height 16
click at [646, 18] on span "Save" at bounding box center [648, 16] width 24 height 8
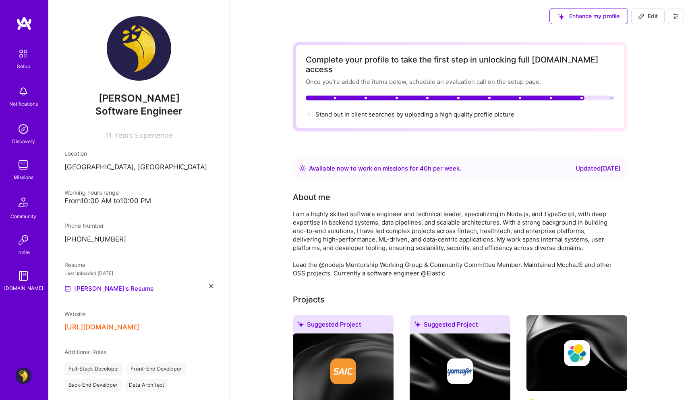
click at [23, 169] on img at bounding box center [23, 165] width 16 height 16
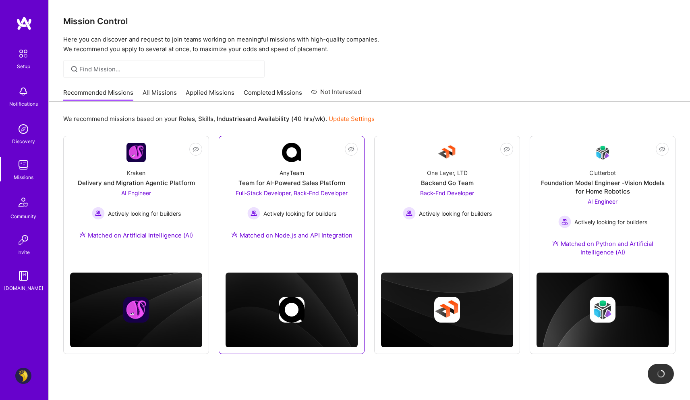
scroll to position [22, 0]
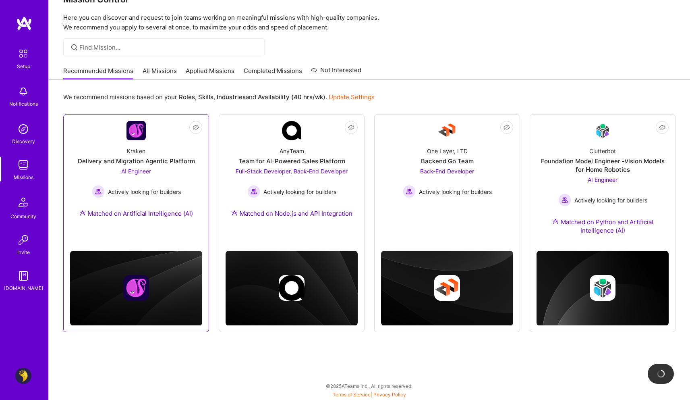
click at [175, 169] on div "AI Engineer Actively looking for builders" at bounding box center [136, 182] width 89 height 31
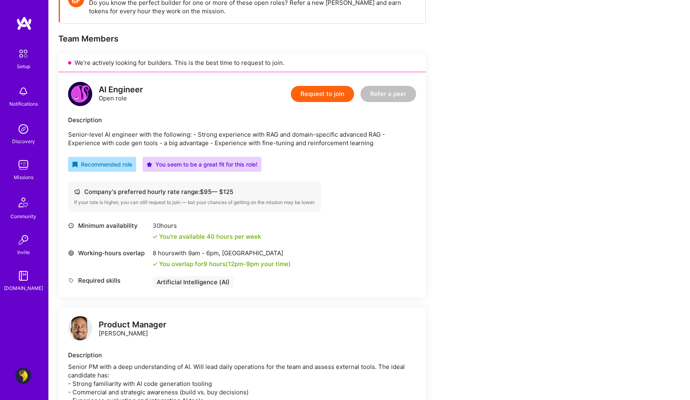
scroll to position [136, 0]
drag, startPoint x: 202, startPoint y: 189, endPoint x: 212, endPoint y: 189, distance: 9.7
click at [212, 189] on div "Company's preferred hourly rate range: $ 95 — $ 125" at bounding box center [194, 191] width 241 height 8
copy div "95"
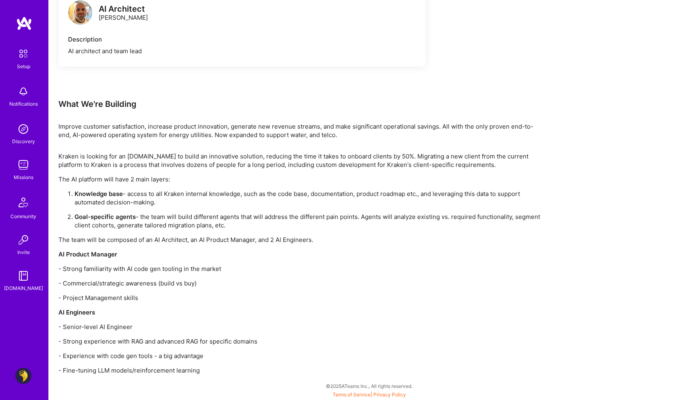
scroll to position [0, 0]
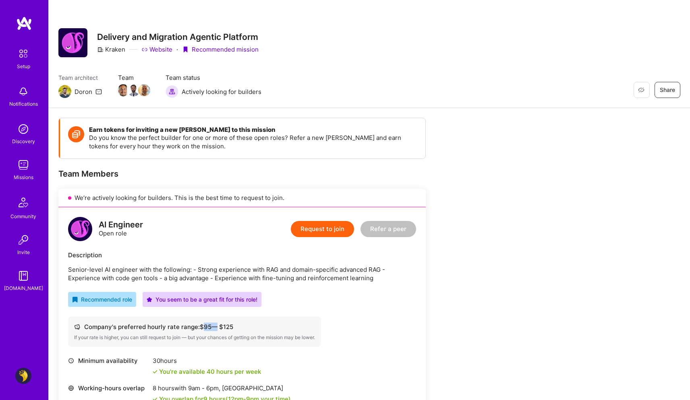
click at [158, 48] on link "Website" at bounding box center [156, 49] width 31 height 8
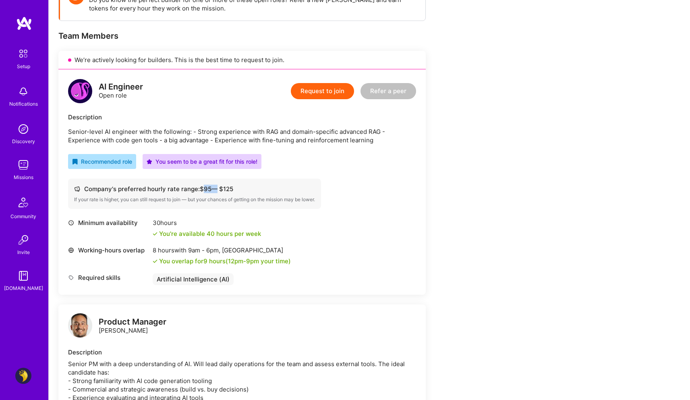
scroll to position [131, 0]
